Goal: Task Accomplishment & Management: Manage account settings

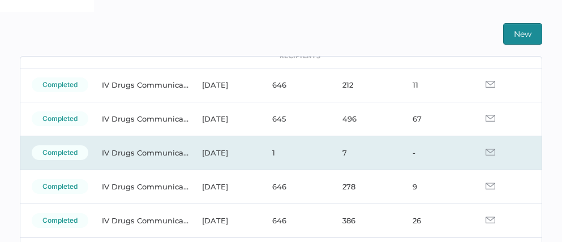
scroll to position [47, 0]
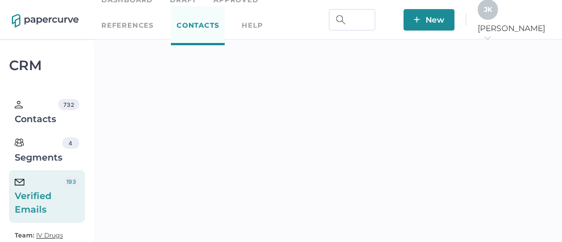
click at [498, 11] on div "J K" at bounding box center [487, 9] width 20 height 20
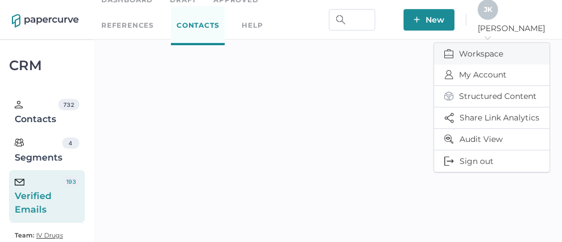
click at [476, 48] on span "Workspace" at bounding box center [491, 53] width 95 height 21
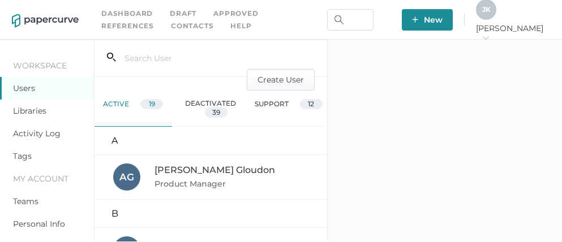
click at [50, 131] on link "Activity Log" at bounding box center [37, 133] width 48 height 10
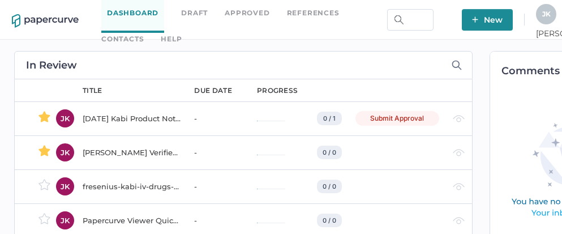
scroll to position [0, 76]
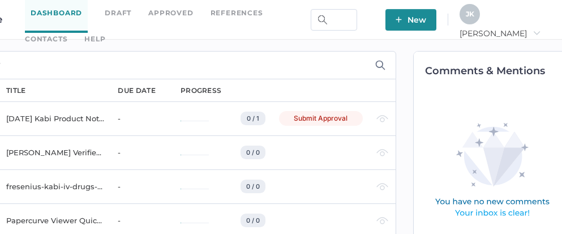
click at [509, 26] on div "J K Jeff arrow_right" at bounding box center [504, 19] width 91 height 31
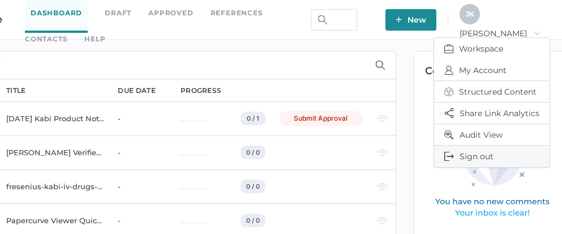
click at [480, 152] on span "Sign out" at bounding box center [491, 155] width 95 height 21
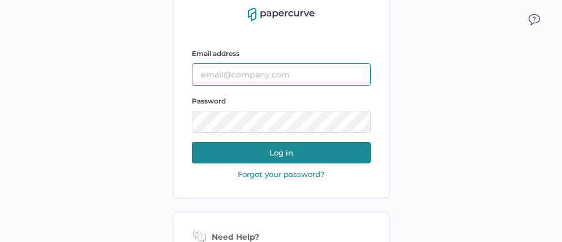
type input "[PERSON_NAME][EMAIL_ADDRESS][PERSON_NAME][DOMAIN_NAME]"
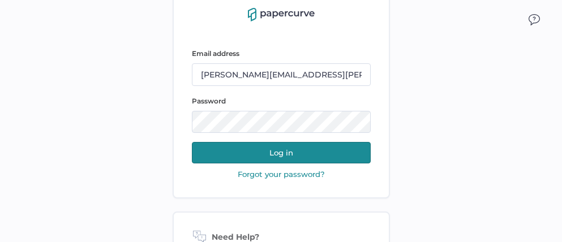
click at [277, 159] on button "Log in" at bounding box center [281, 152] width 179 height 21
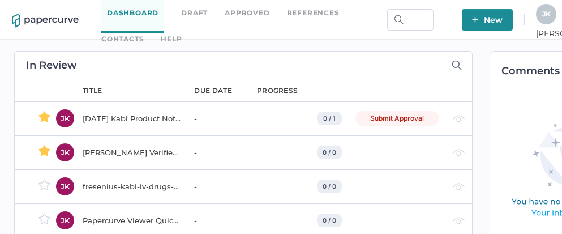
click at [144, 33] on link "Contacts" at bounding box center [122, 39] width 42 height 12
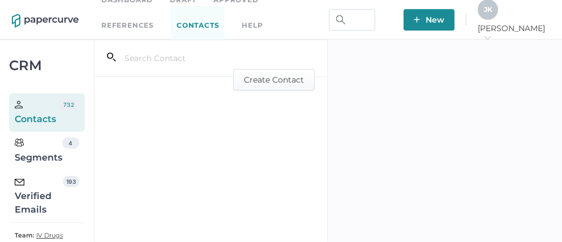
click at [35, 192] on div "Verified Emails" at bounding box center [39, 196] width 48 height 41
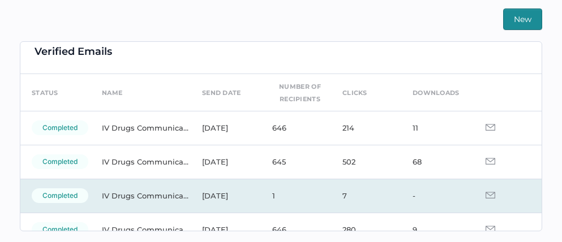
scroll to position [16, 0]
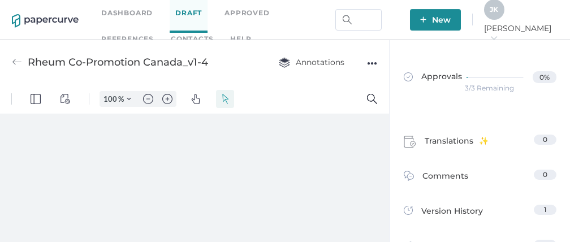
type input "111"
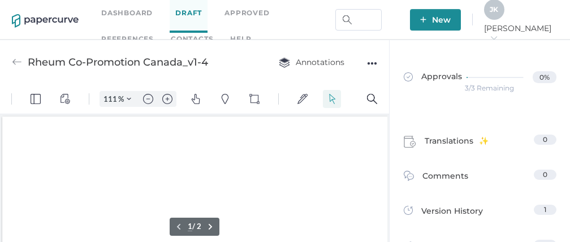
scroll to position [2, 0]
